Goal: Obtain resource: Download file/media

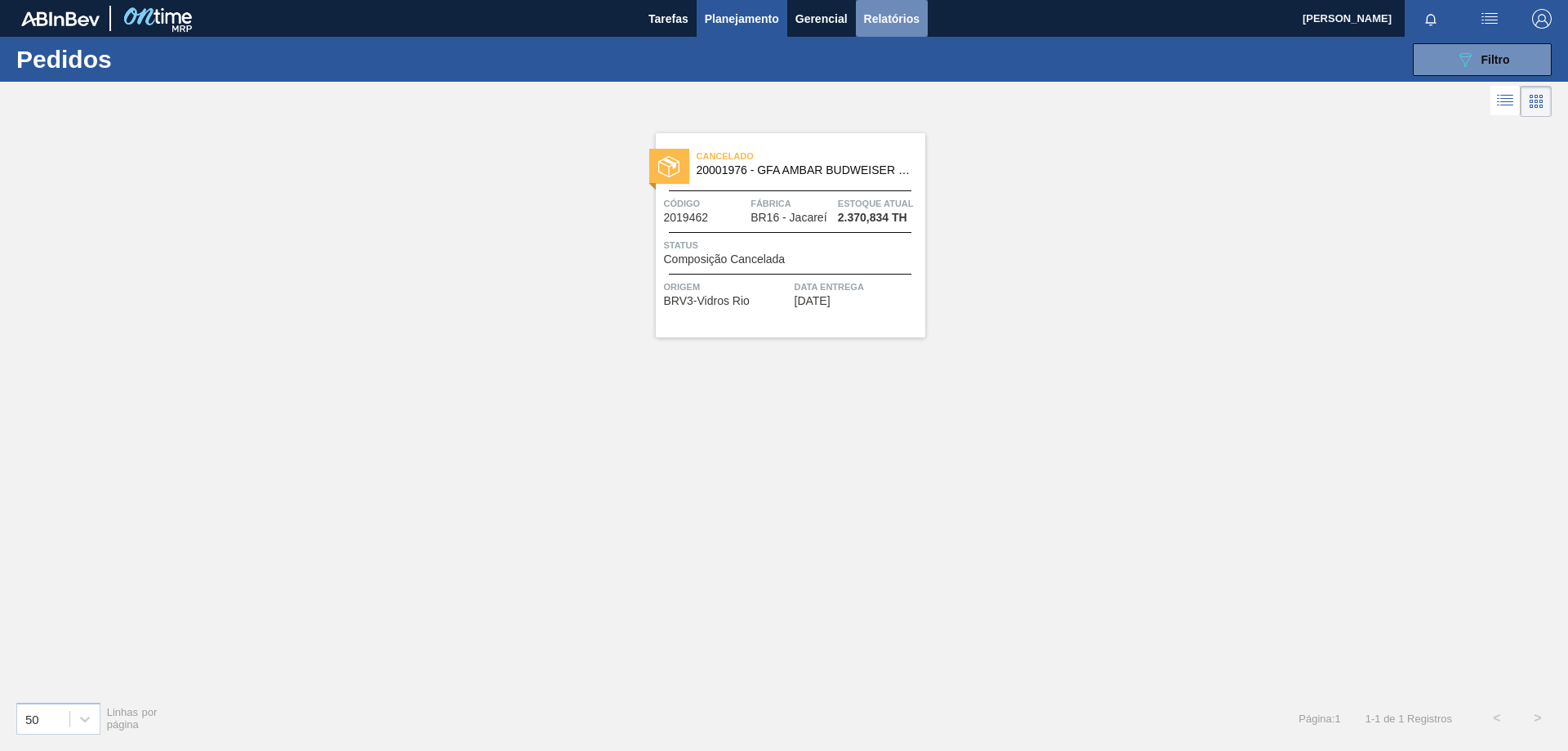
click at [902, 26] on span "Relatórios" at bounding box center [892, 18] width 55 height 19
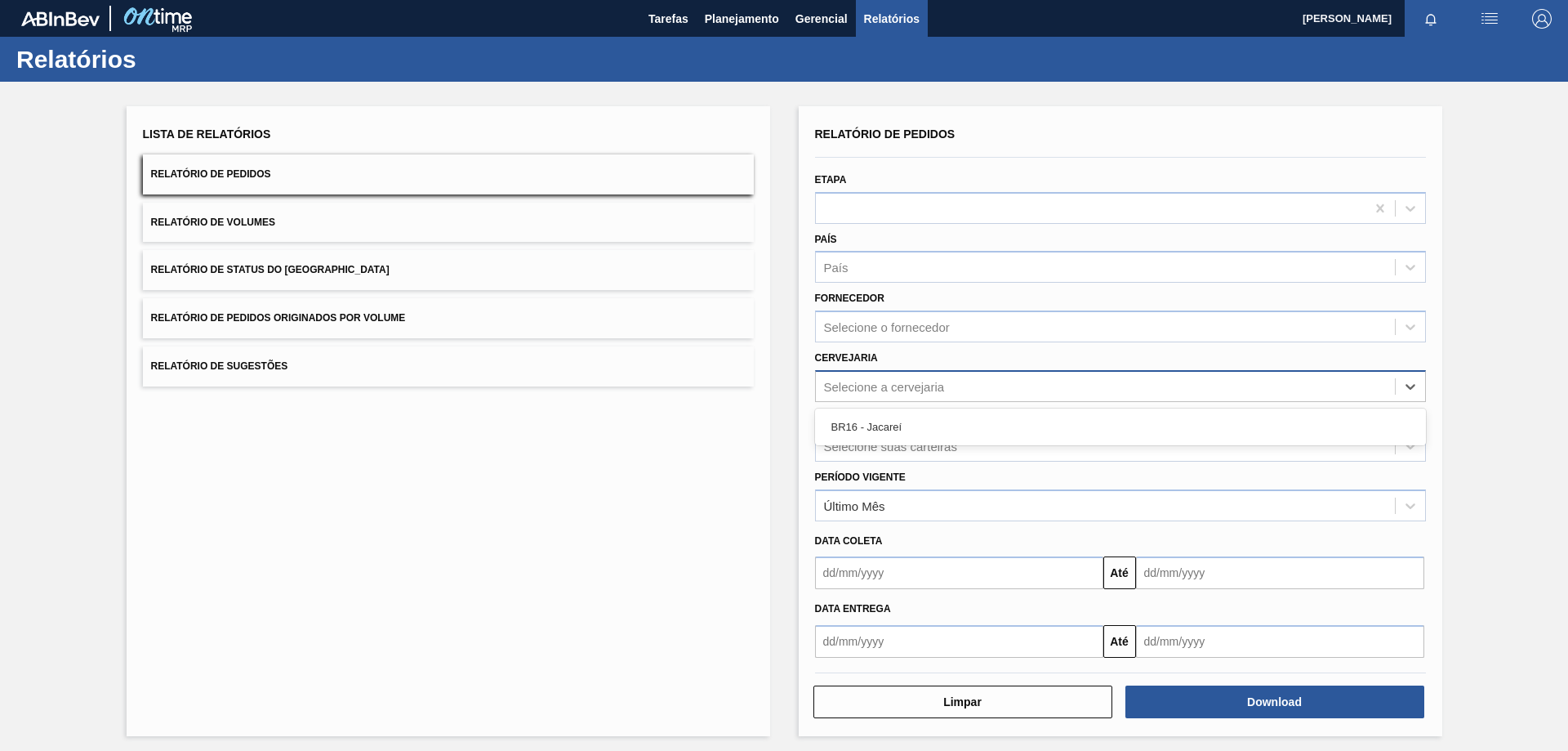
click at [870, 385] on div "Selecione a cervejaria" at bounding box center [884, 386] width 121 height 14
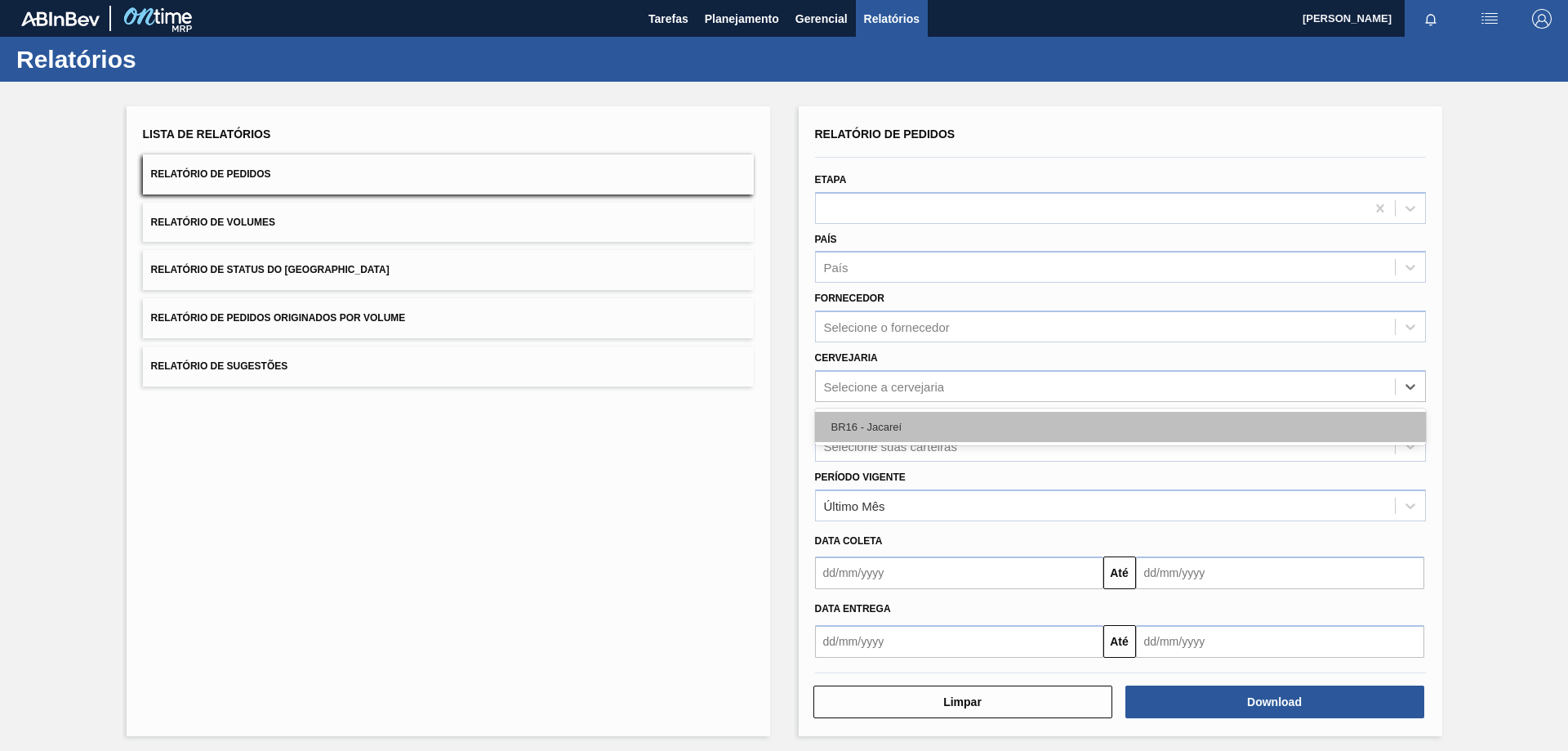
click at [864, 425] on div "BR16 - Jacareí" at bounding box center [1120, 427] width 610 height 30
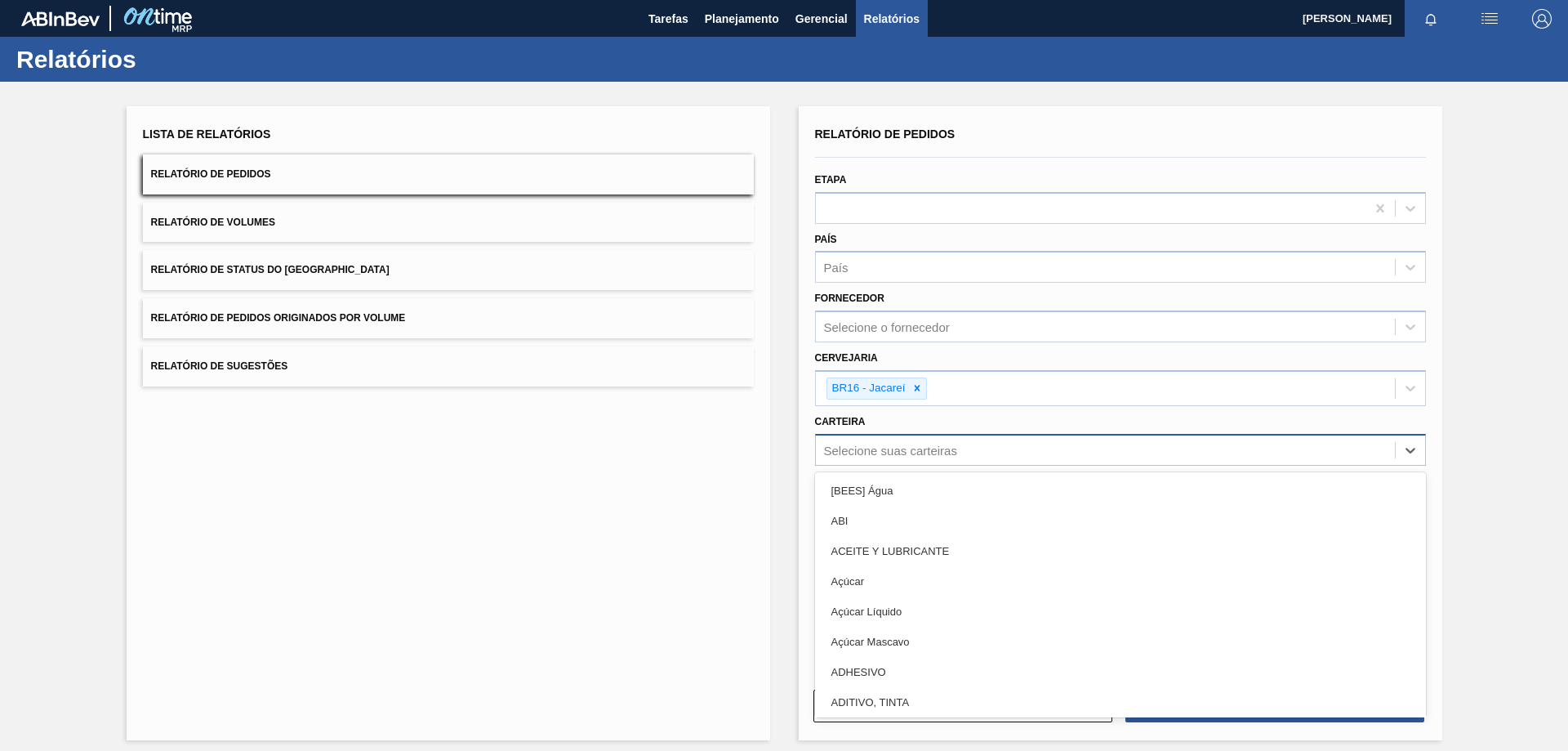
click at [848, 446] on div "Selecione suas carteiras" at bounding box center [890, 449] width 133 height 14
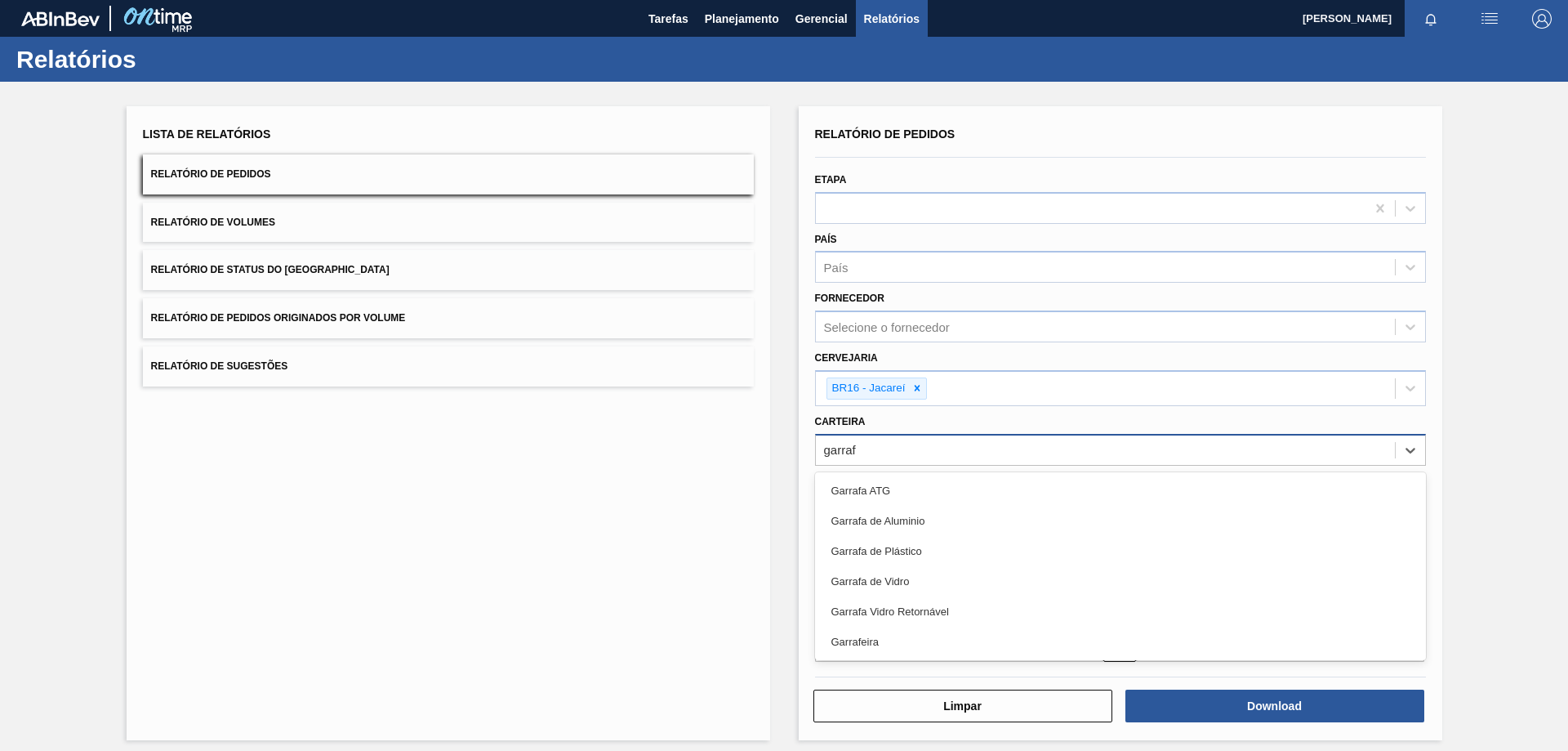
type input "garrafa"
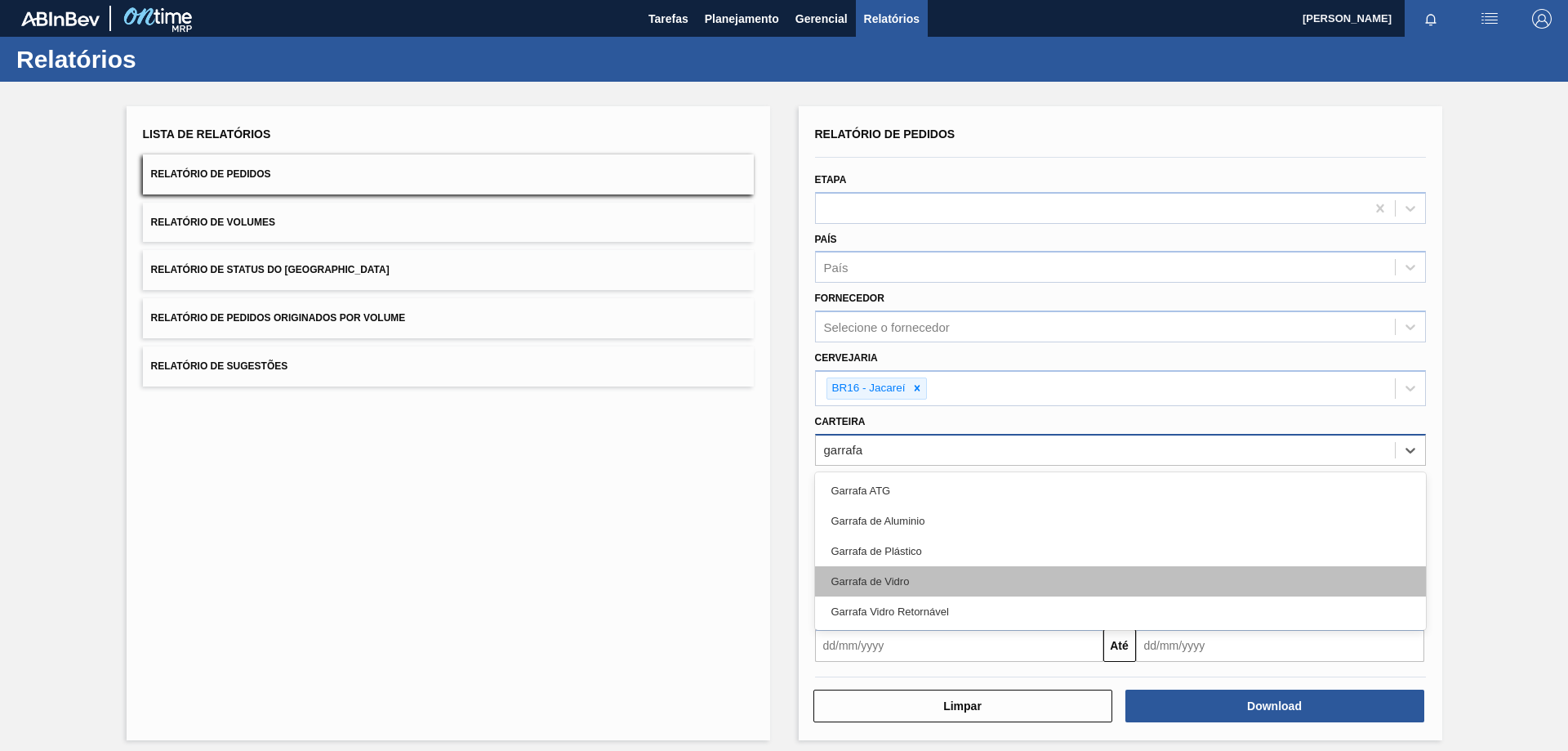
click at [847, 584] on div "Garrafa de Vidro" at bounding box center [1120, 581] width 610 height 30
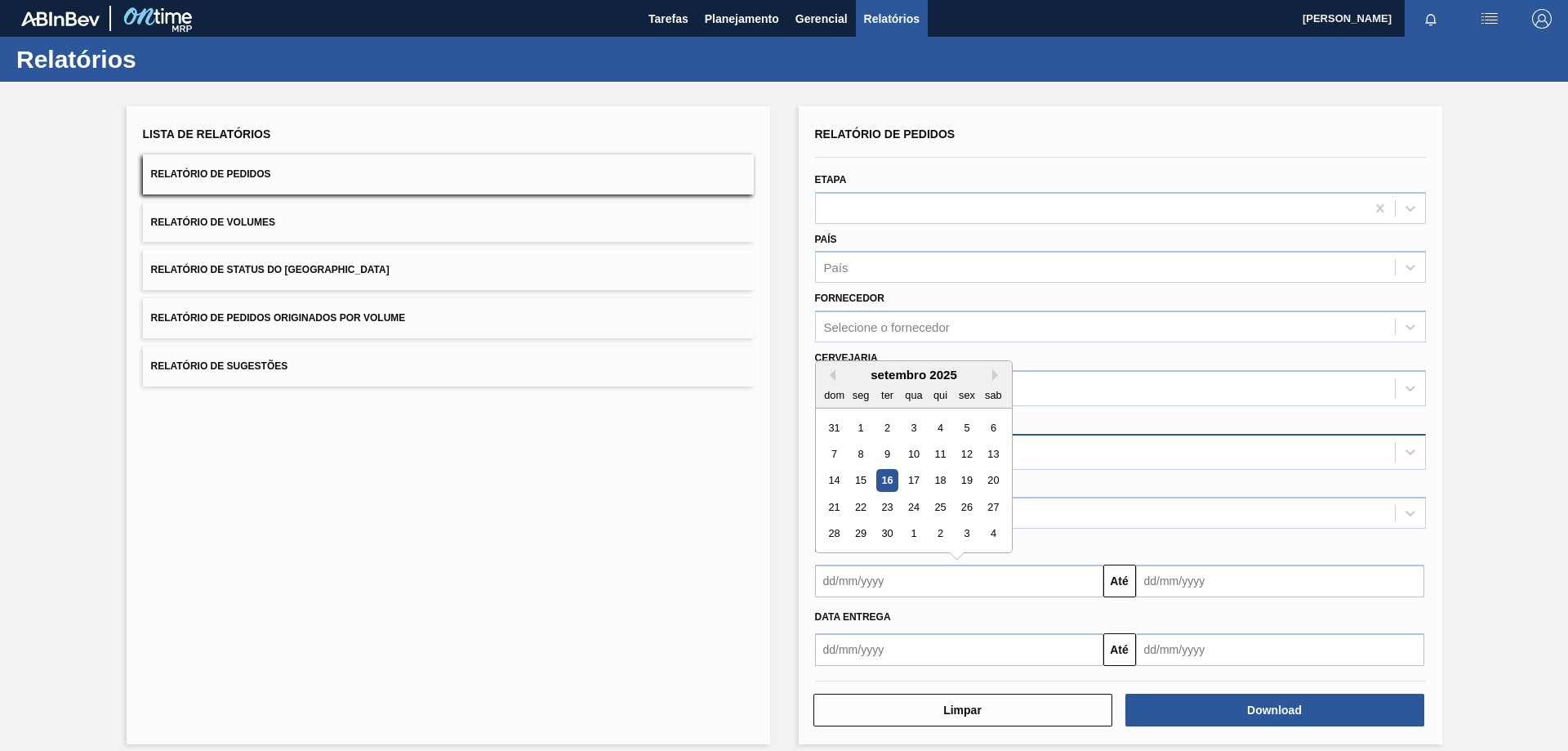
click at [862, 592] on input "text" at bounding box center [959, 581] width 288 height 33
click at [882, 481] on div "16" at bounding box center [886, 480] width 22 height 22
type input "[DATE]"
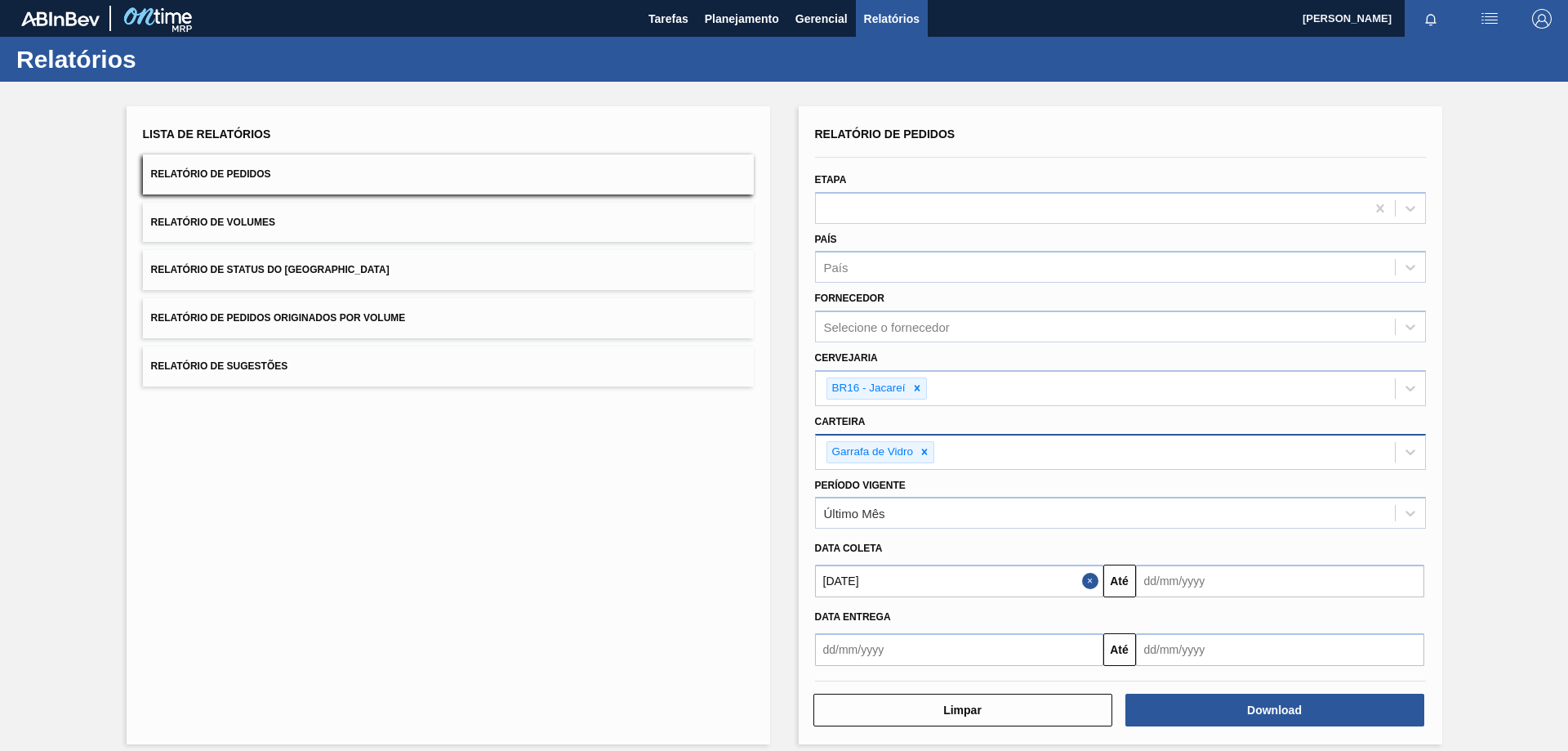
drag, startPoint x: 1230, startPoint y: 570, endPoint x: 1241, endPoint y: 577, distance: 13.0
click at [1230, 570] on input "text" at bounding box center [1279, 581] width 288 height 33
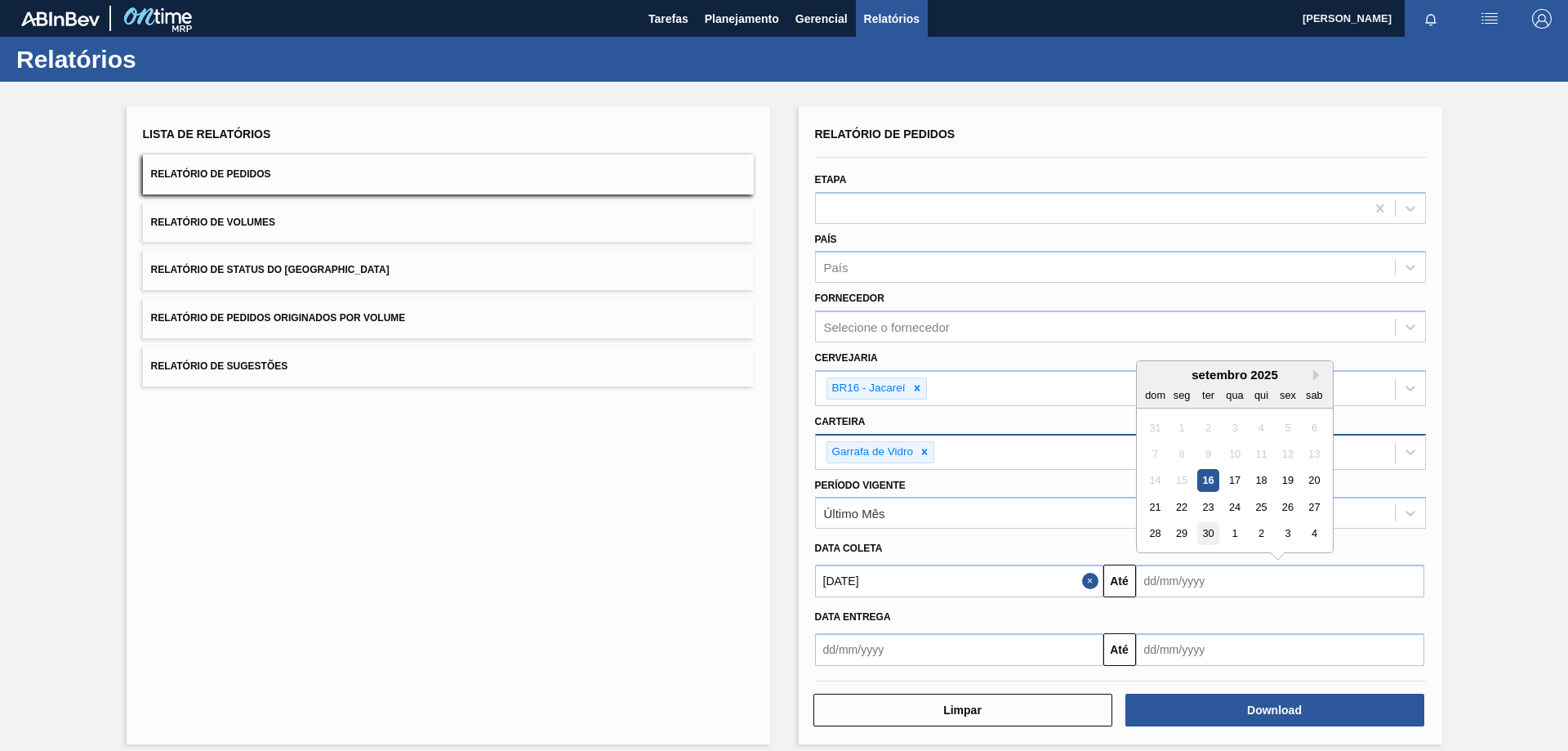
click at [1211, 535] on div "30" at bounding box center [1207, 534] width 22 height 22
type input "[DATE]"
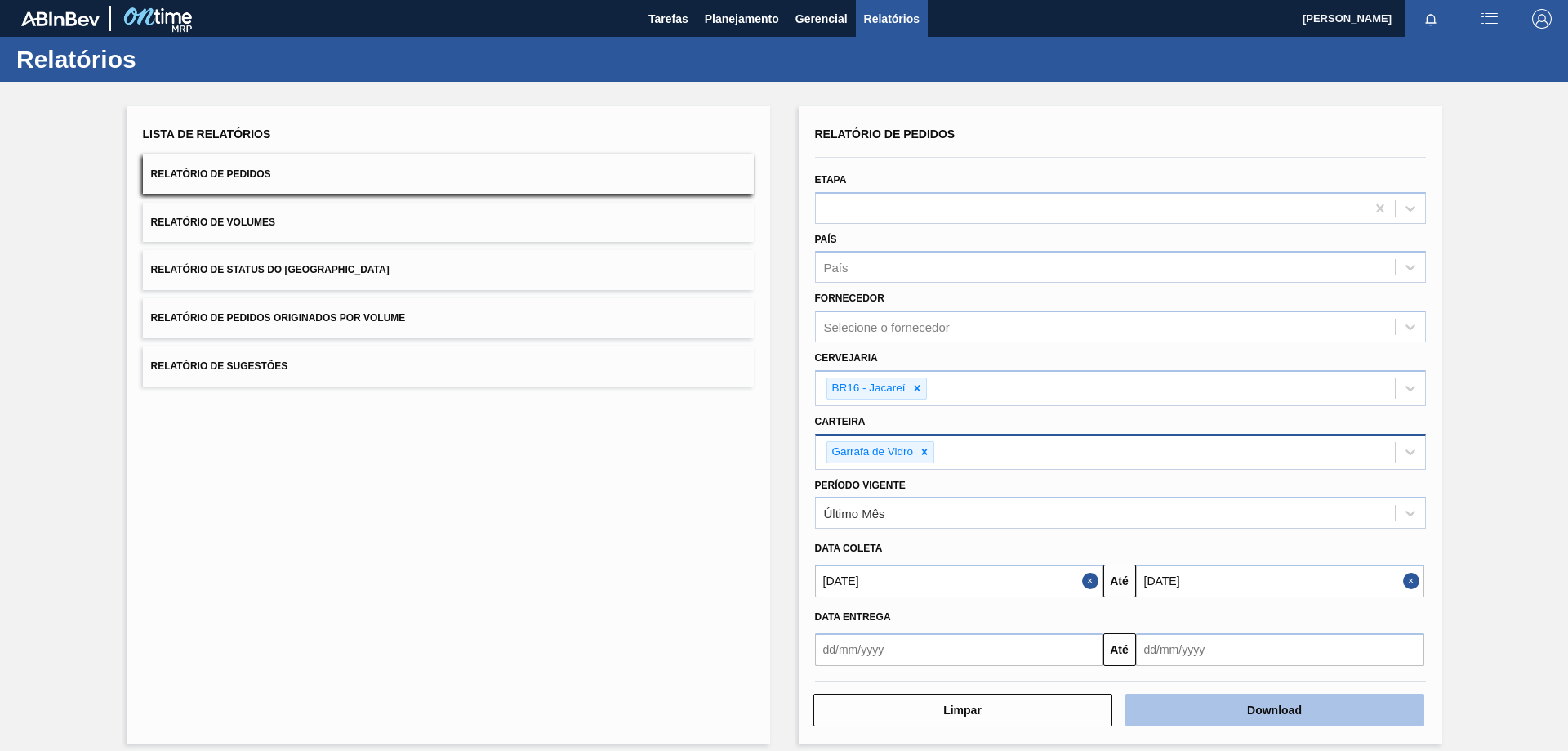
click at [1226, 718] on button "Download" at bounding box center [1275, 709] width 299 height 33
